Goal: Use online tool/utility: Utilize a website feature to perform a specific function

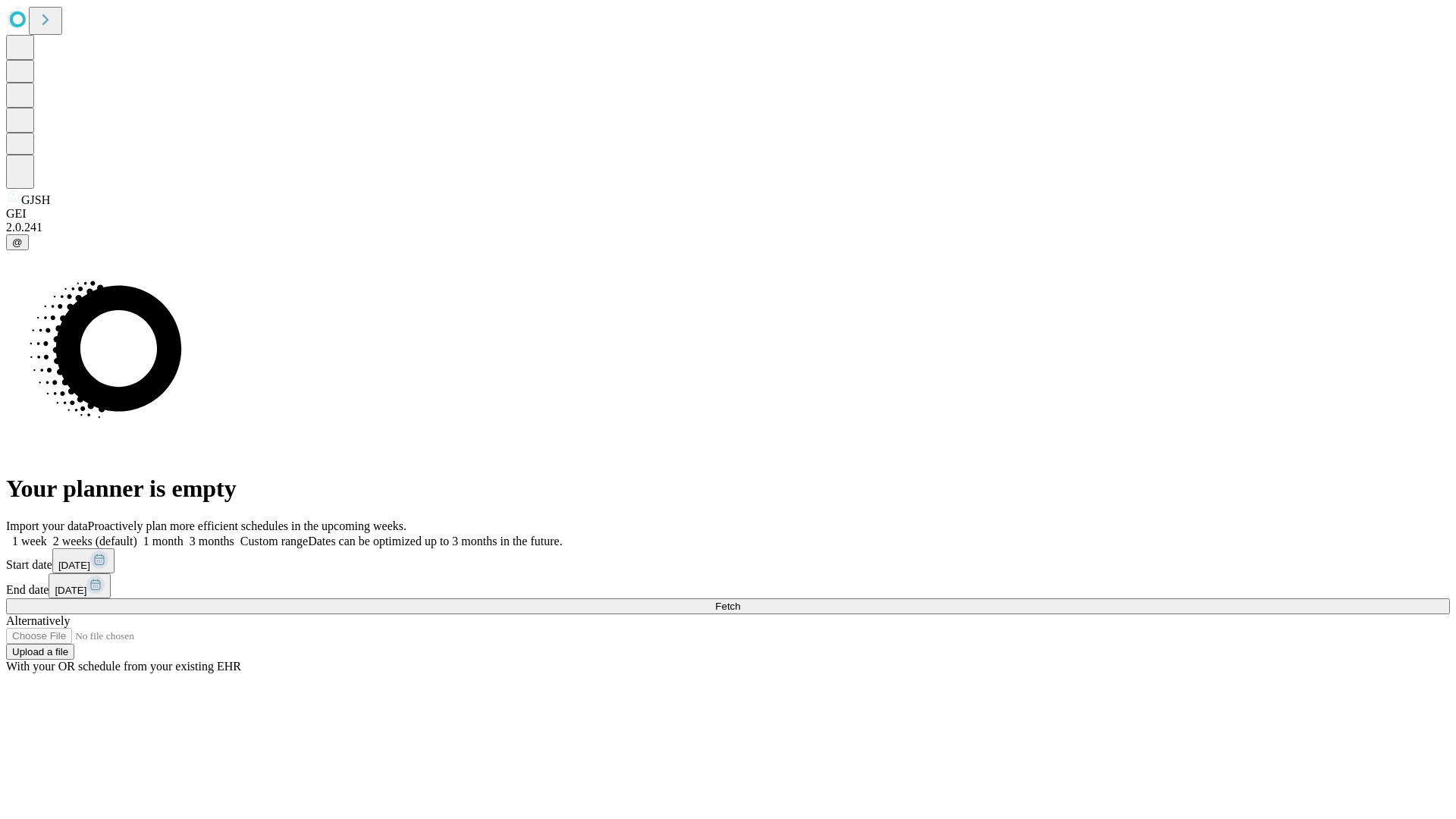
click at [740, 601] on span "Fetch" at bounding box center [728, 606] width 25 height 11
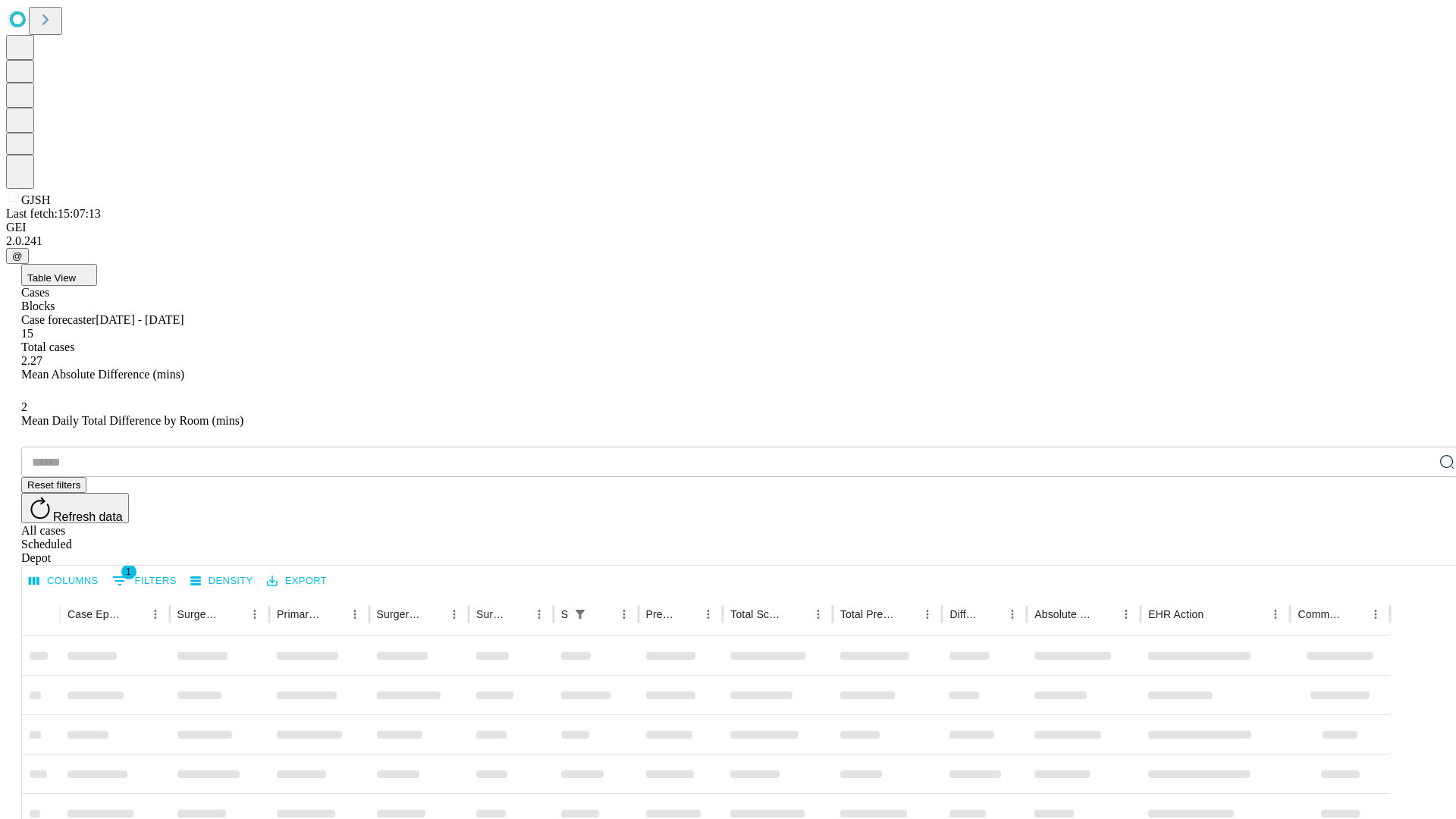
click at [76, 272] on span "Table View" at bounding box center [52, 278] width 49 height 11
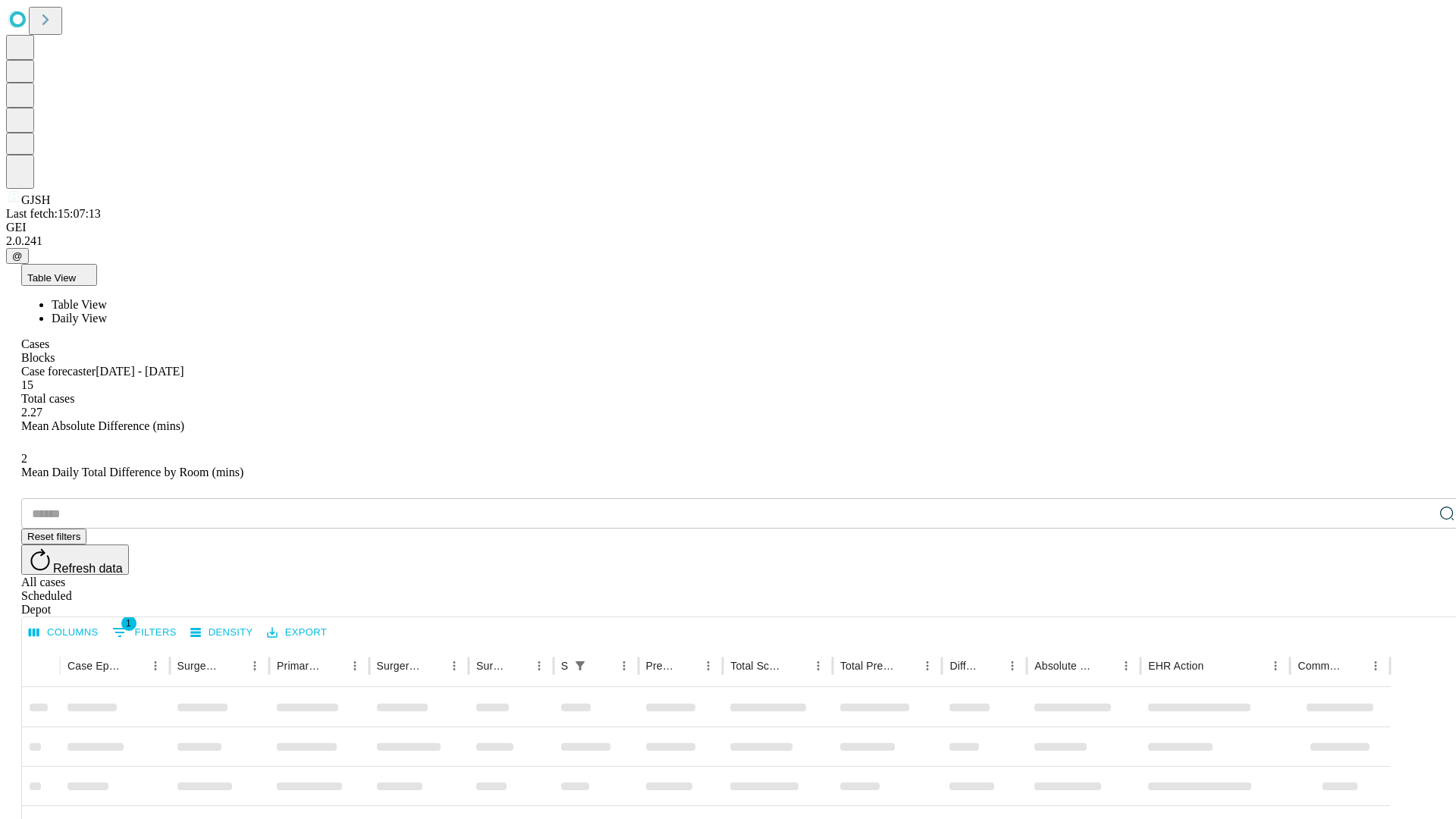
click at [107, 312] on span "Daily View" at bounding box center [79, 318] width 56 height 13
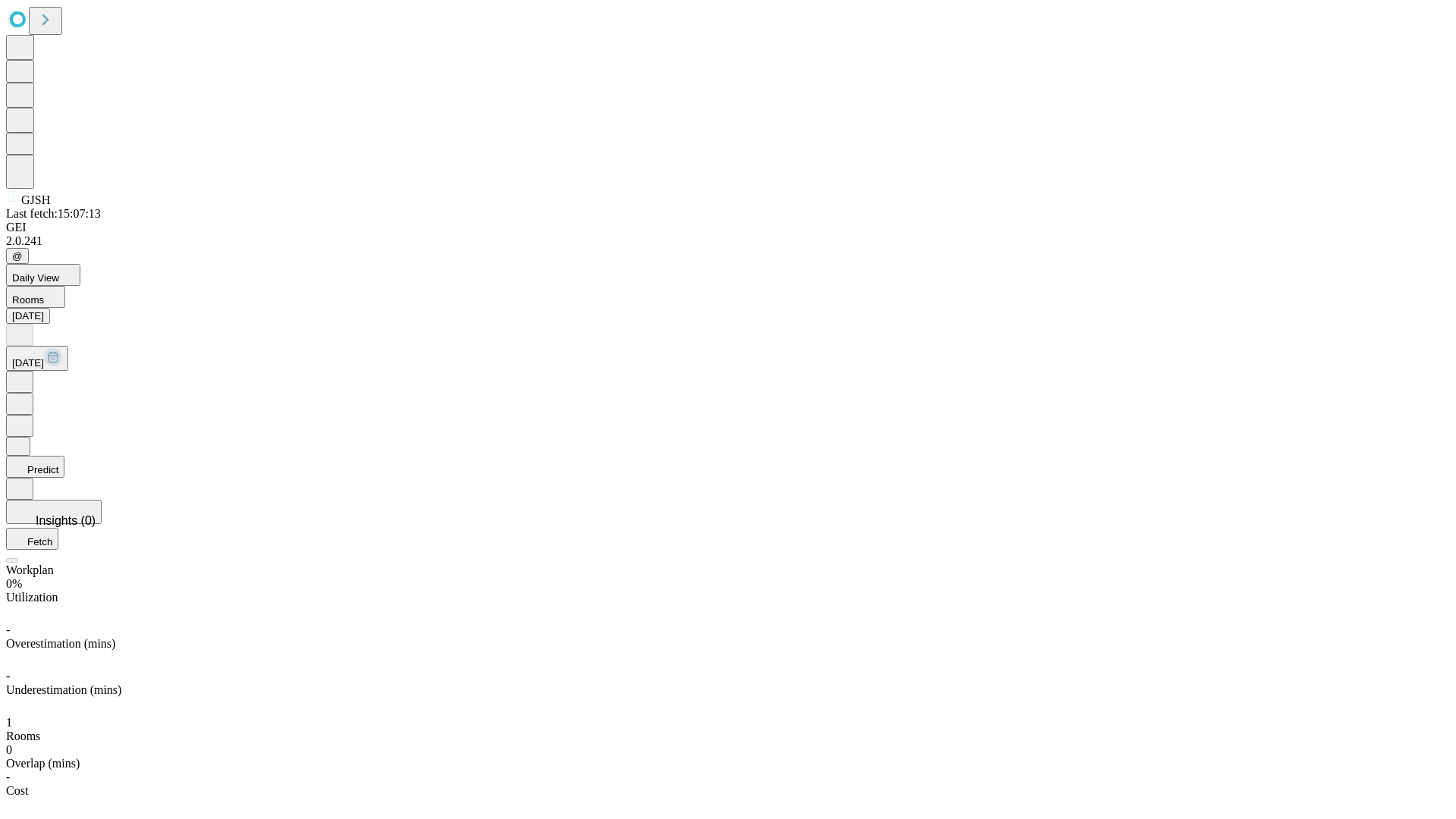
click at [64, 456] on button "Predict" at bounding box center [35, 466] width 58 height 22
